Goal: Find specific page/section: Find specific page/section

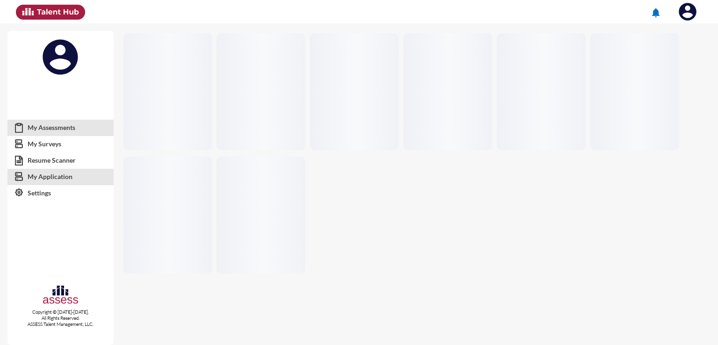
click at [66, 171] on link "My Application" at bounding box center [60, 176] width 106 height 17
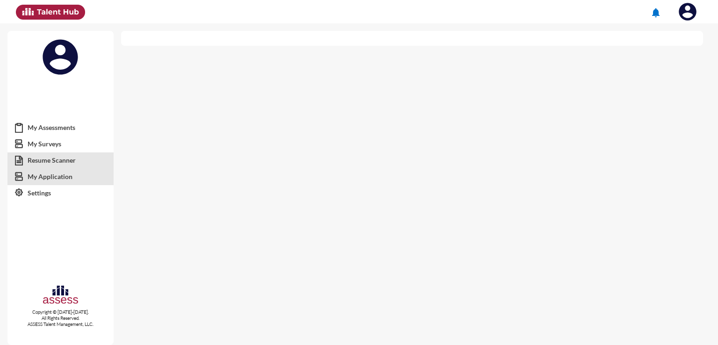
click at [67, 156] on link "Resume Scanner" at bounding box center [60, 160] width 106 height 17
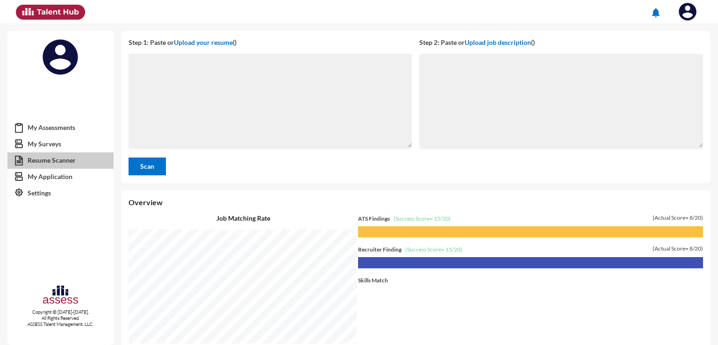
scroll to position [321, 592]
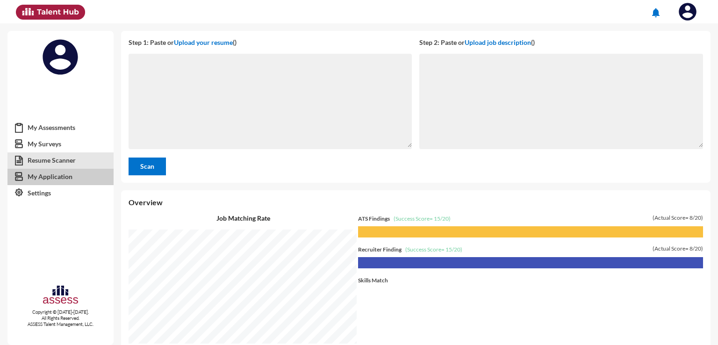
click at [66, 173] on link "My Application" at bounding box center [60, 176] width 106 height 17
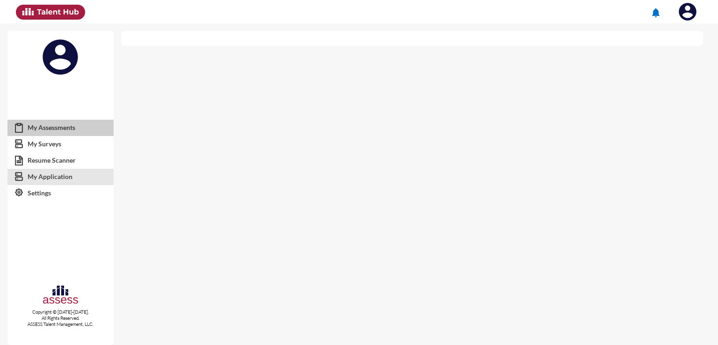
click at [64, 127] on link "My Assessments" at bounding box center [60, 127] width 106 height 17
